Goal: Information Seeking & Learning: Learn about a topic

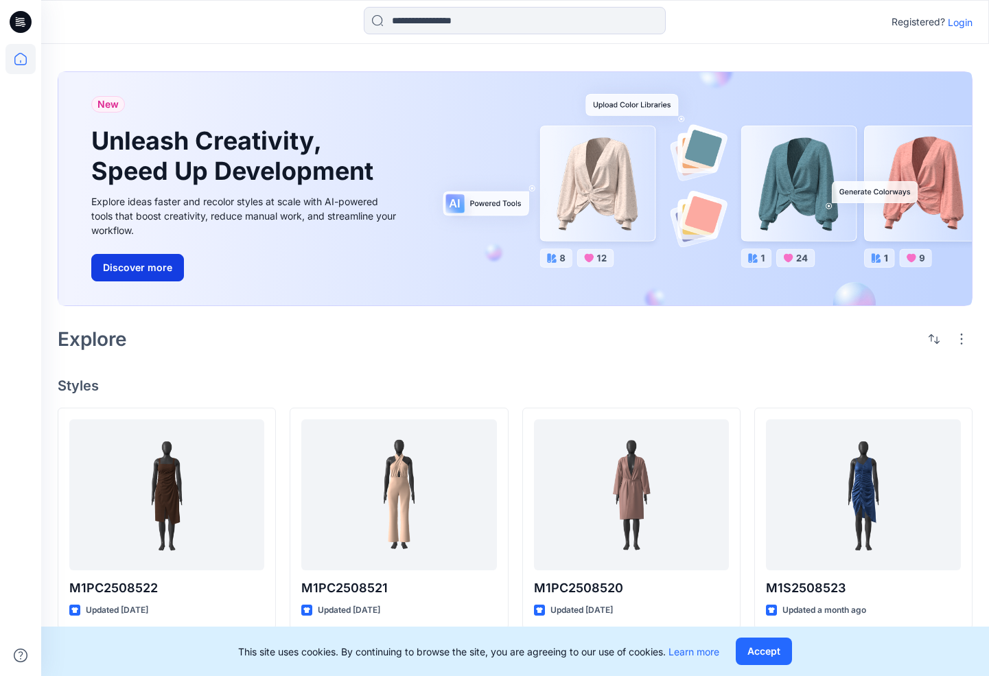
click at [146, 266] on button "Discover more" at bounding box center [137, 267] width 93 height 27
click at [435, 25] on input at bounding box center [515, 20] width 302 height 27
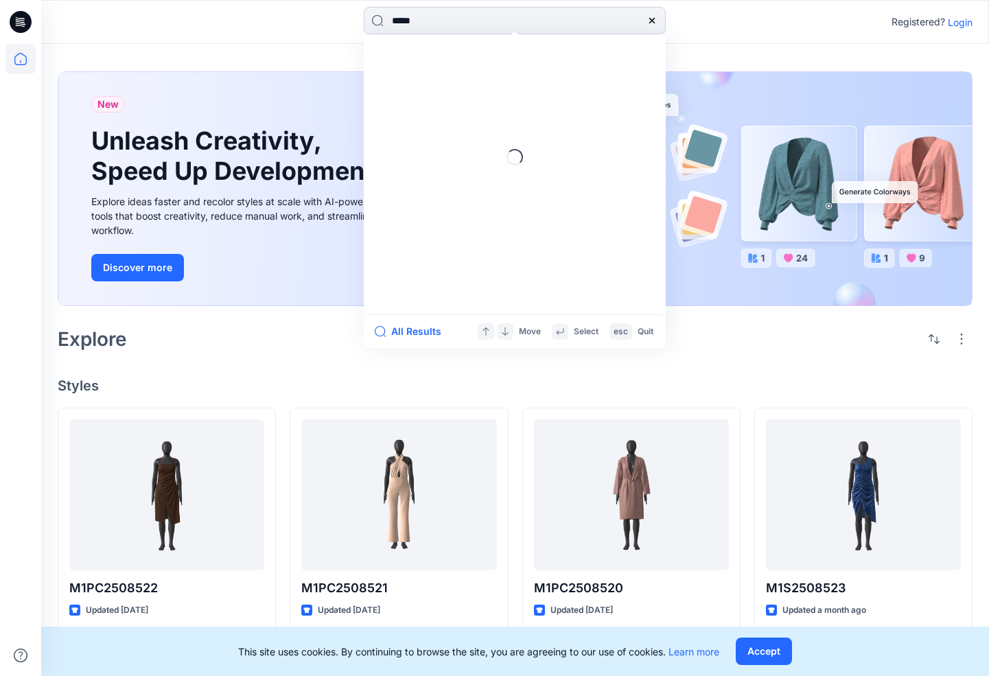
type input "******"
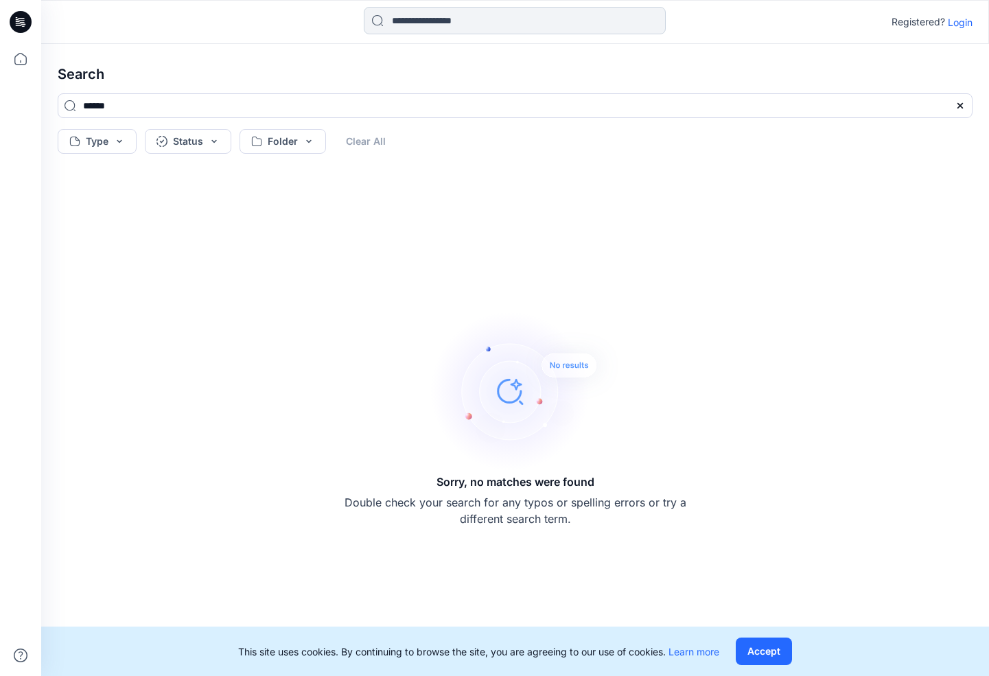
click at [446, 14] on input at bounding box center [515, 20] width 302 height 27
type input "*******"
click at [21, 63] on icon at bounding box center [20, 59] width 30 height 30
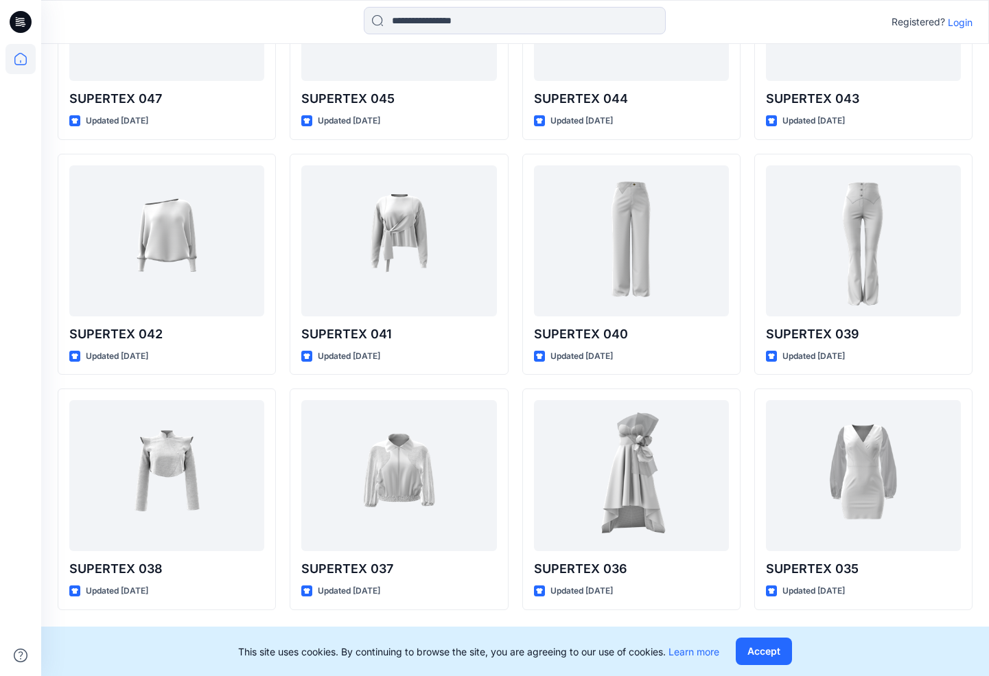
scroll to position [7363, 0]
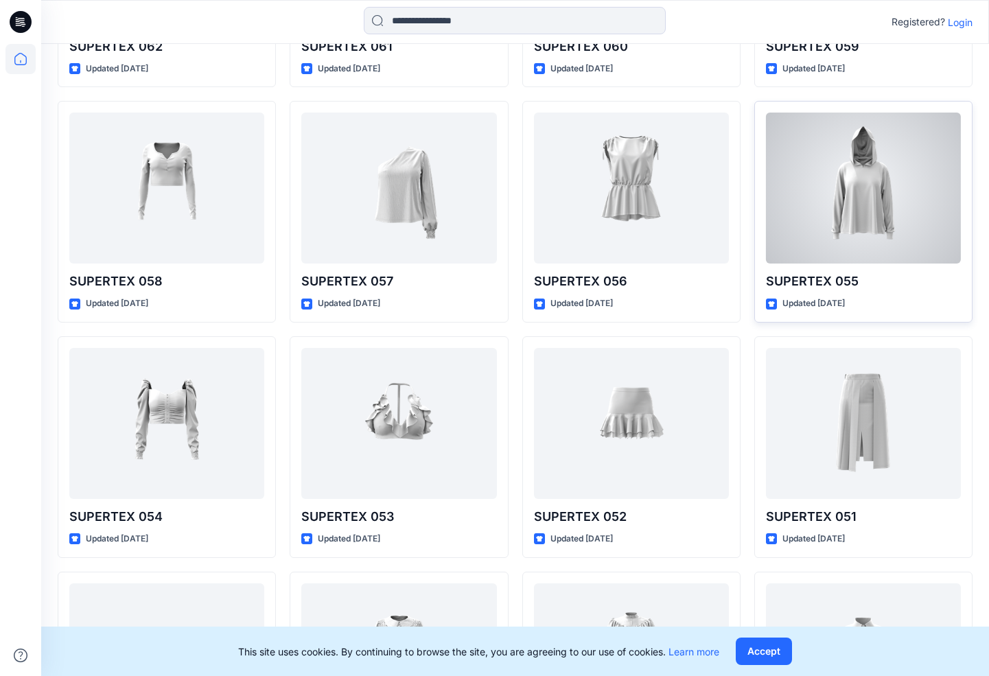
click at [834, 141] on div at bounding box center [863, 188] width 195 height 151
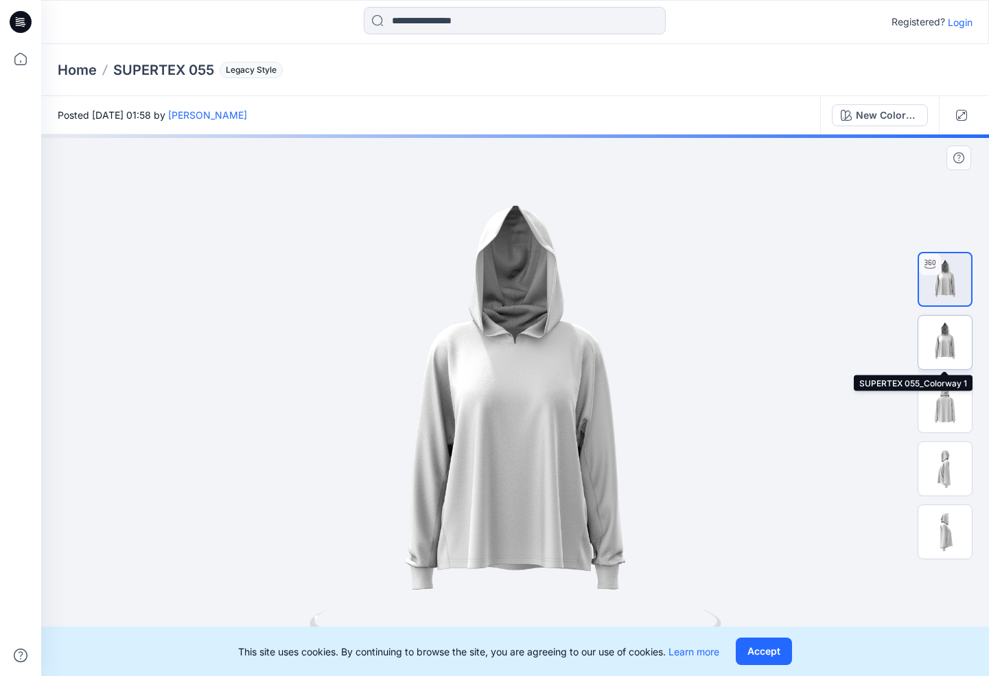
click at [955, 361] on img at bounding box center [946, 343] width 54 height 54
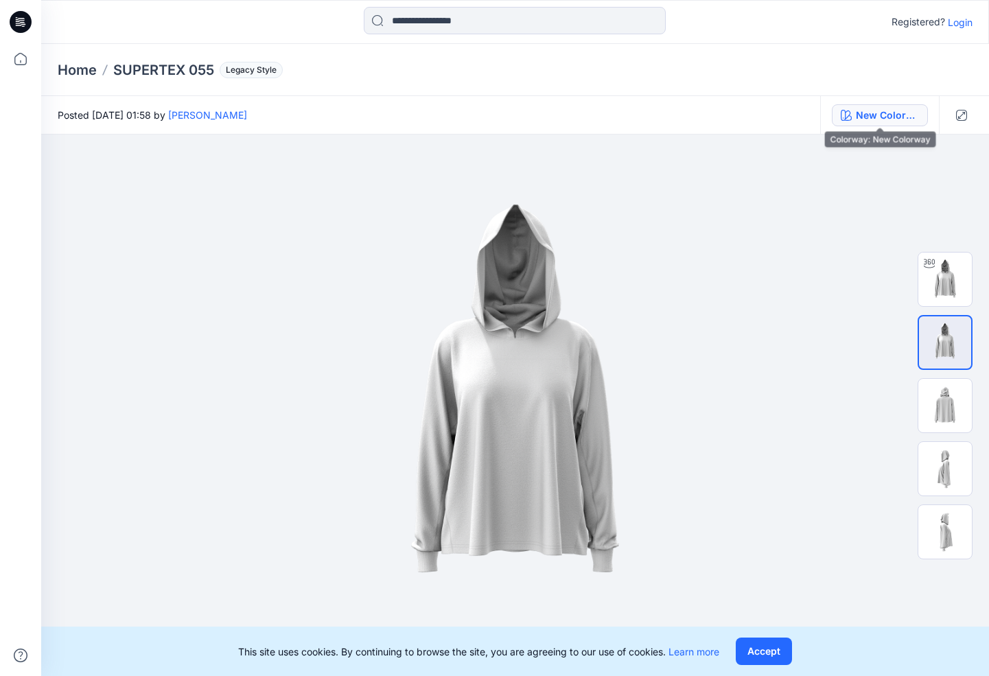
click at [876, 119] on div "New Colorway" at bounding box center [887, 115] width 63 height 15
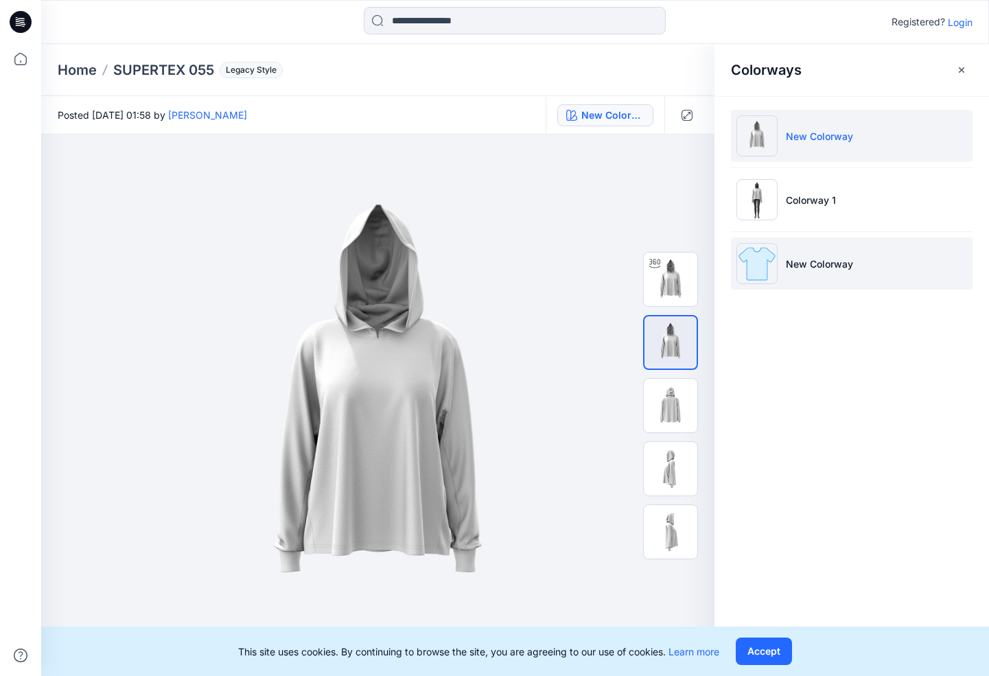
click at [801, 257] on p "New Colorway" at bounding box center [819, 264] width 67 height 14
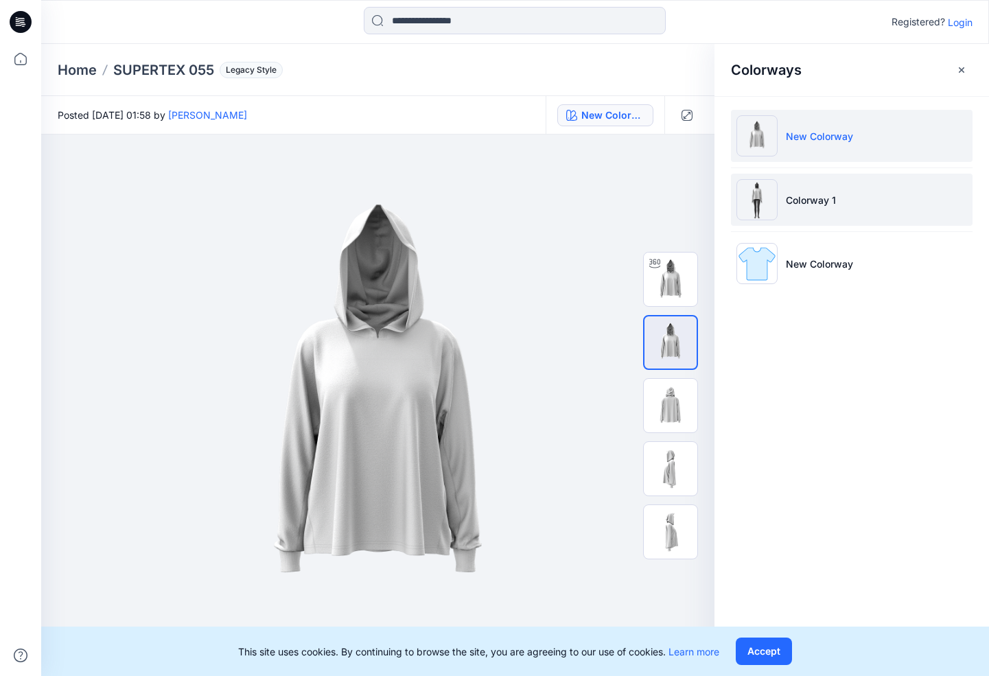
click at [805, 200] on p "Colorway 1" at bounding box center [811, 200] width 50 height 14
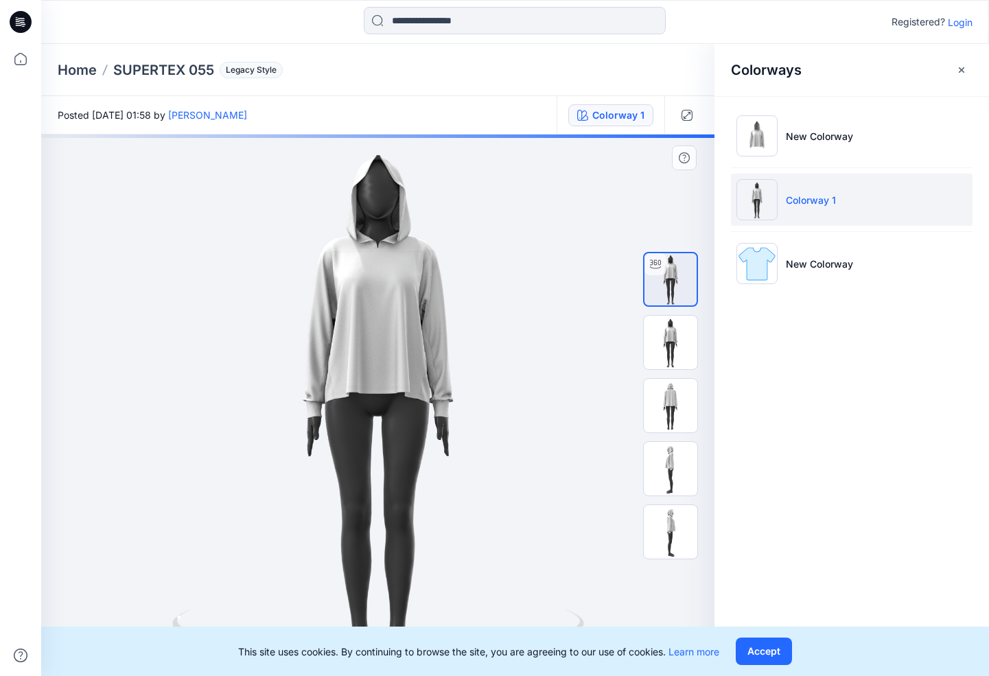
click at [402, 266] on div at bounding box center [378, 406] width 674 height 542
drag, startPoint x: 393, startPoint y: 288, endPoint x: 413, endPoint y: 284, distance: 20.9
click at [414, 288] on div at bounding box center [378, 406] width 674 height 542
click at [814, 657] on div "This site uses cookies. By continuing to browse the site, you are agreeing to o…" at bounding box center [515, 651] width 948 height 49
click at [766, 656] on button "Accept" at bounding box center [764, 651] width 56 height 27
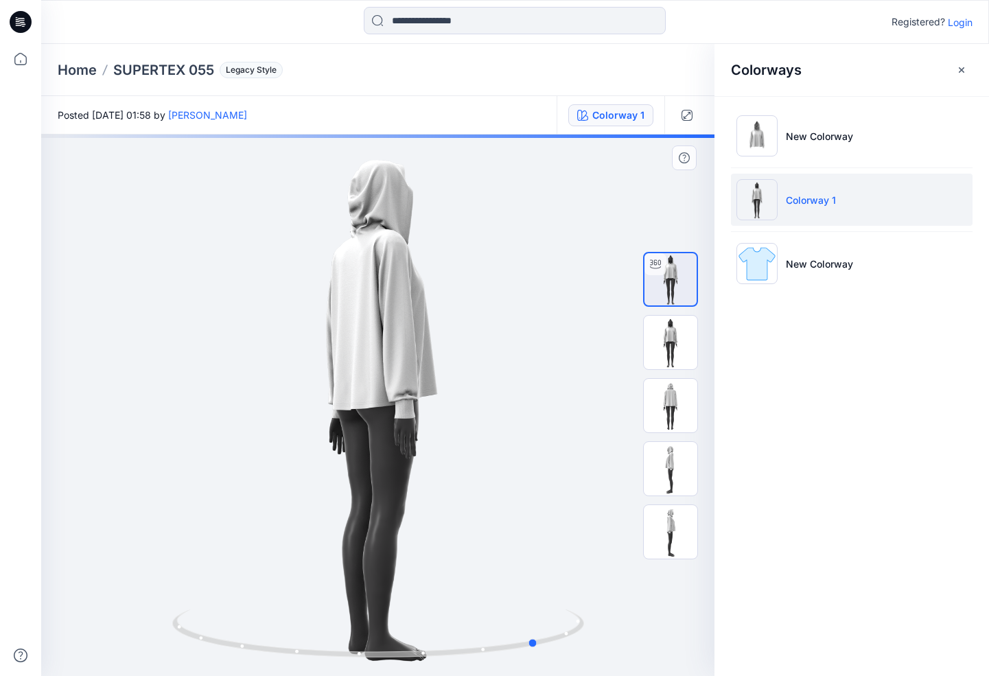
drag, startPoint x: 479, startPoint y: 560, endPoint x: 619, endPoint y: 553, distance: 140.3
click at [619, 553] on div at bounding box center [378, 406] width 674 height 542
click at [376, 253] on div at bounding box center [378, 406] width 674 height 542
click at [250, 71] on span "Legacy Style" at bounding box center [251, 70] width 63 height 16
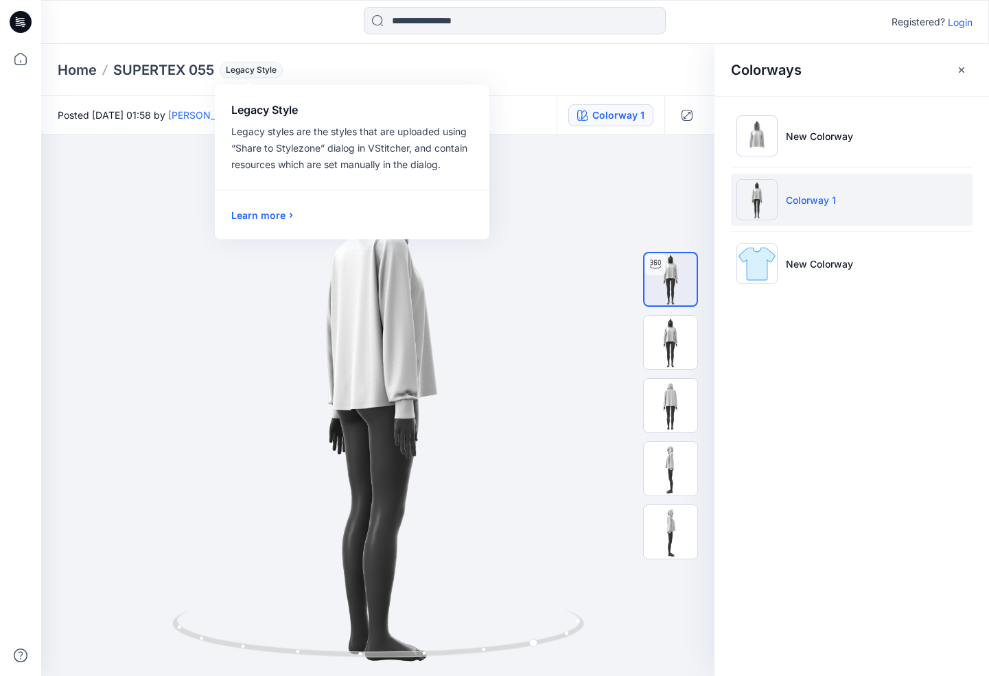
click at [250, 71] on span "Legacy Style" at bounding box center [251, 70] width 63 height 16
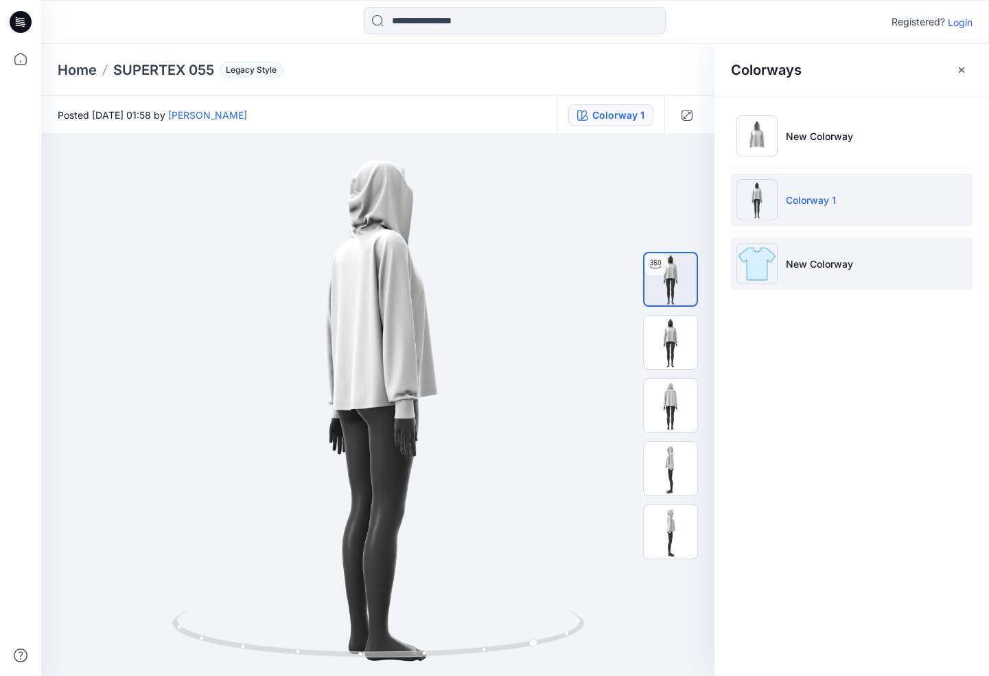
click at [850, 267] on p "New Colorway" at bounding box center [819, 264] width 67 height 14
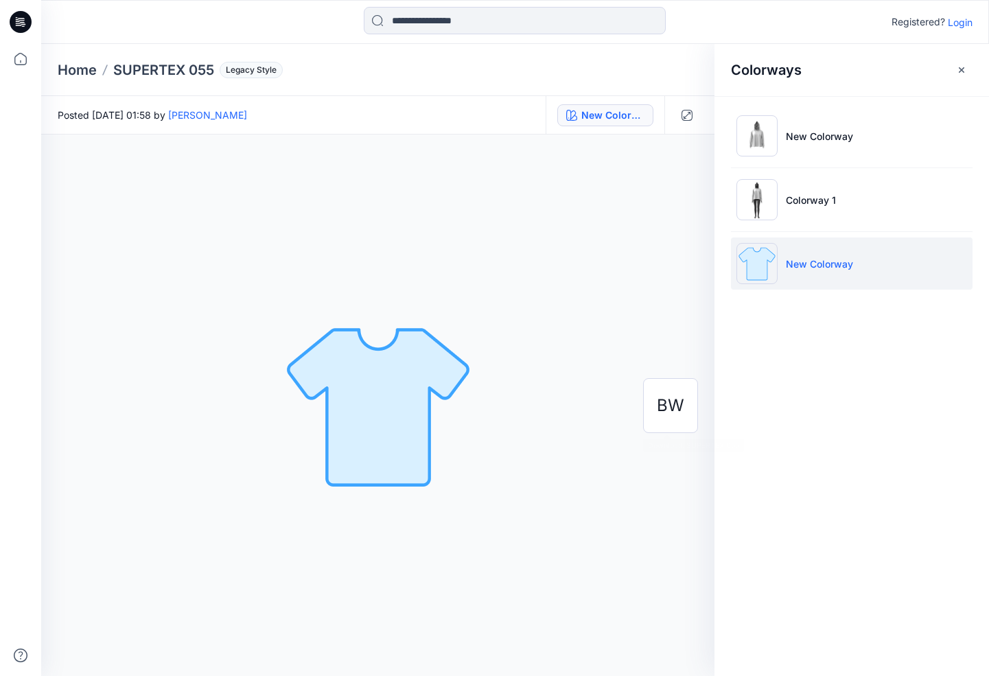
click at [366, 393] on img at bounding box center [378, 406] width 192 height 192
click at [664, 398] on span "BW" at bounding box center [670, 405] width 27 height 25
click at [23, 28] on icon at bounding box center [21, 22] width 22 height 22
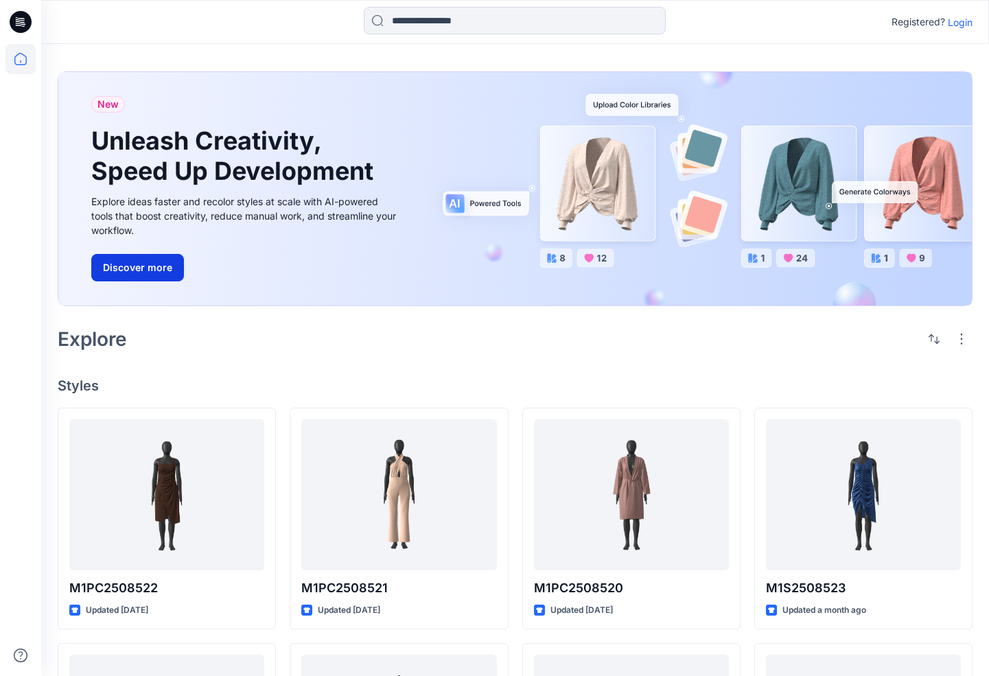
click at [154, 269] on button "Discover more" at bounding box center [137, 267] width 93 height 27
